Goal: Navigation & Orientation: Find specific page/section

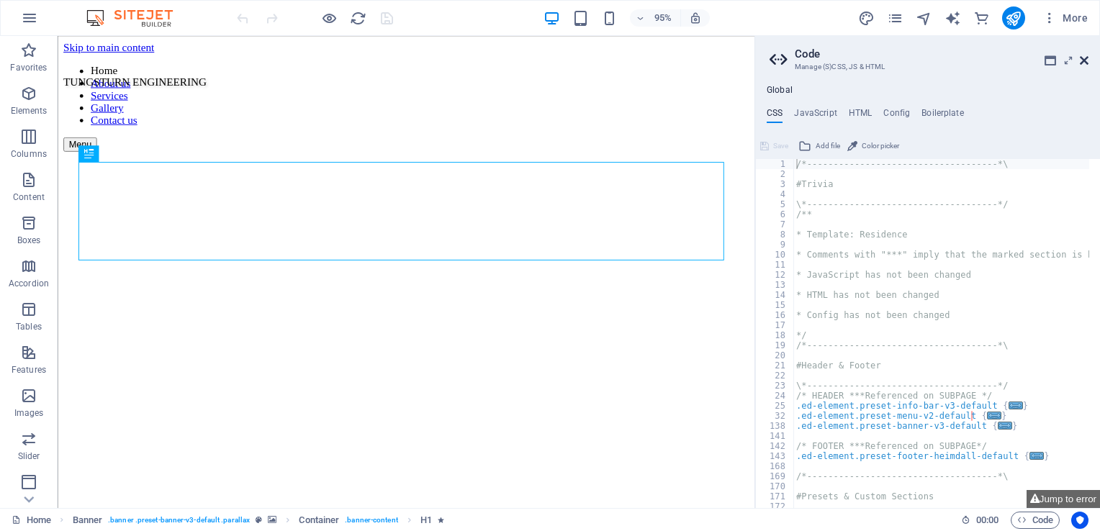
click at [789, 60] on icon at bounding box center [1083, 61] width 9 height 12
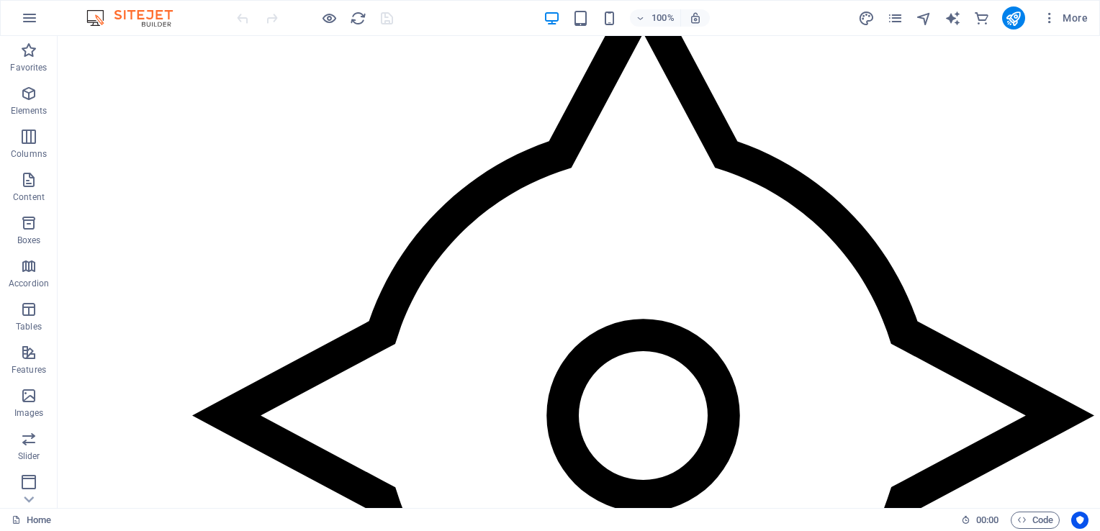
scroll to position [5498, 0]
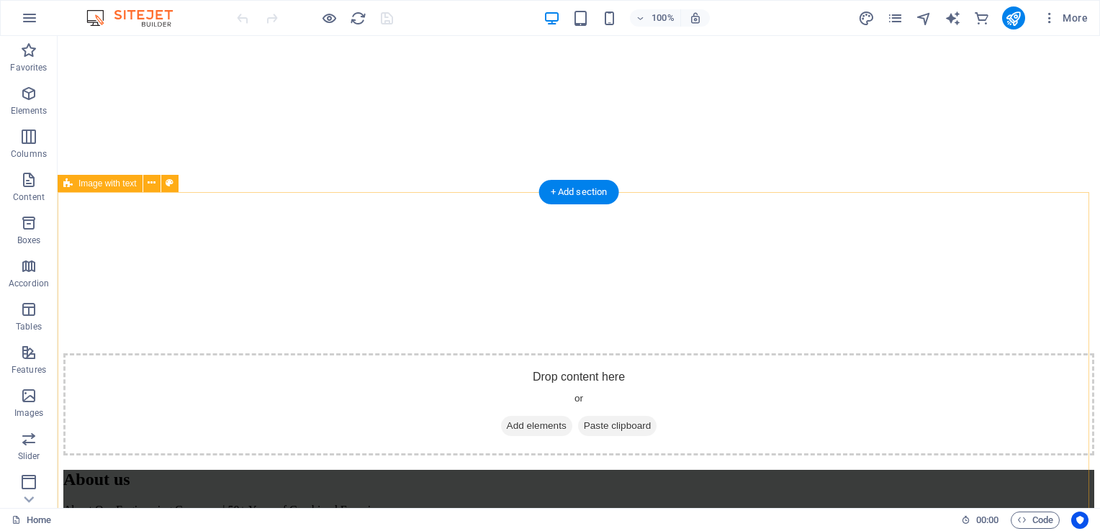
scroll to position [1223, 0]
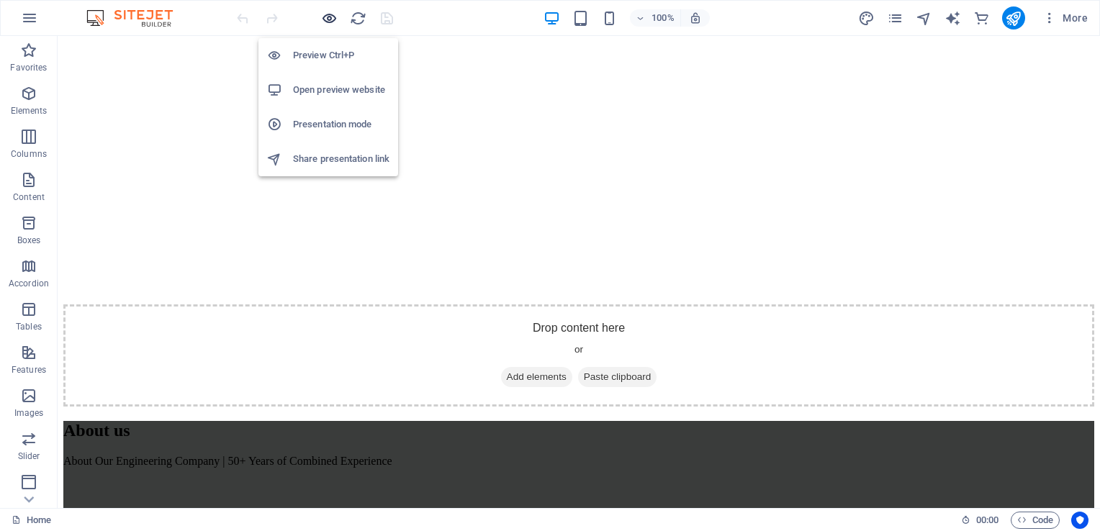
click at [326, 12] on icon "button" at bounding box center [329, 18] width 17 height 17
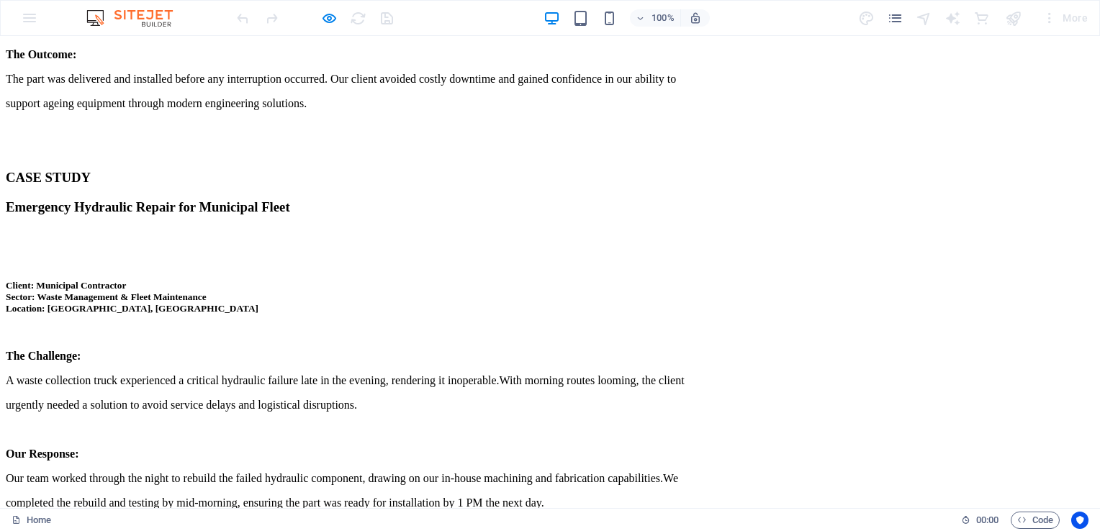
scroll to position [4030, 0]
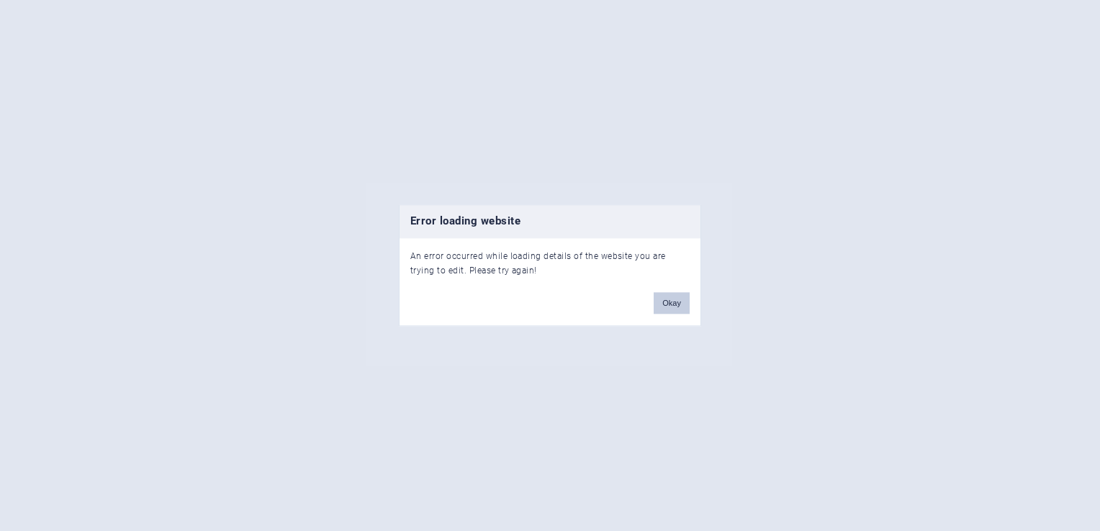
click at [668, 308] on button "Okay" at bounding box center [671, 304] width 36 height 22
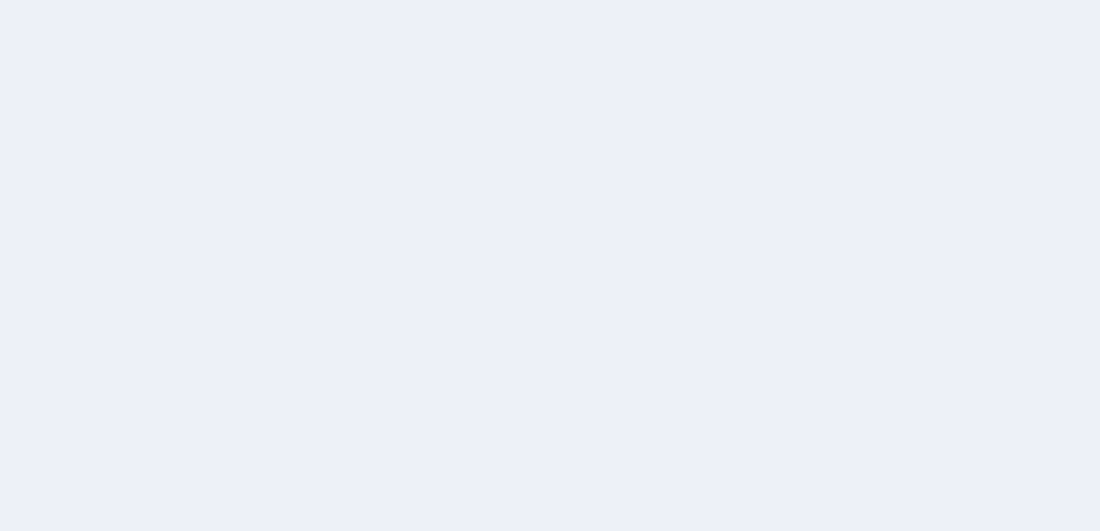
drag, startPoint x: 543, startPoint y: 350, endPoint x: 62, endPoint y: 567, distance: 527.9
click at [62, 530] on html "New tab" at bounding box center [550, 265] width 1100 height 531
click at [856, 225] on div at bounding box center [550, 265] width 1100 height 531
